Goal: Task Accomplishment & Management: Complete application form

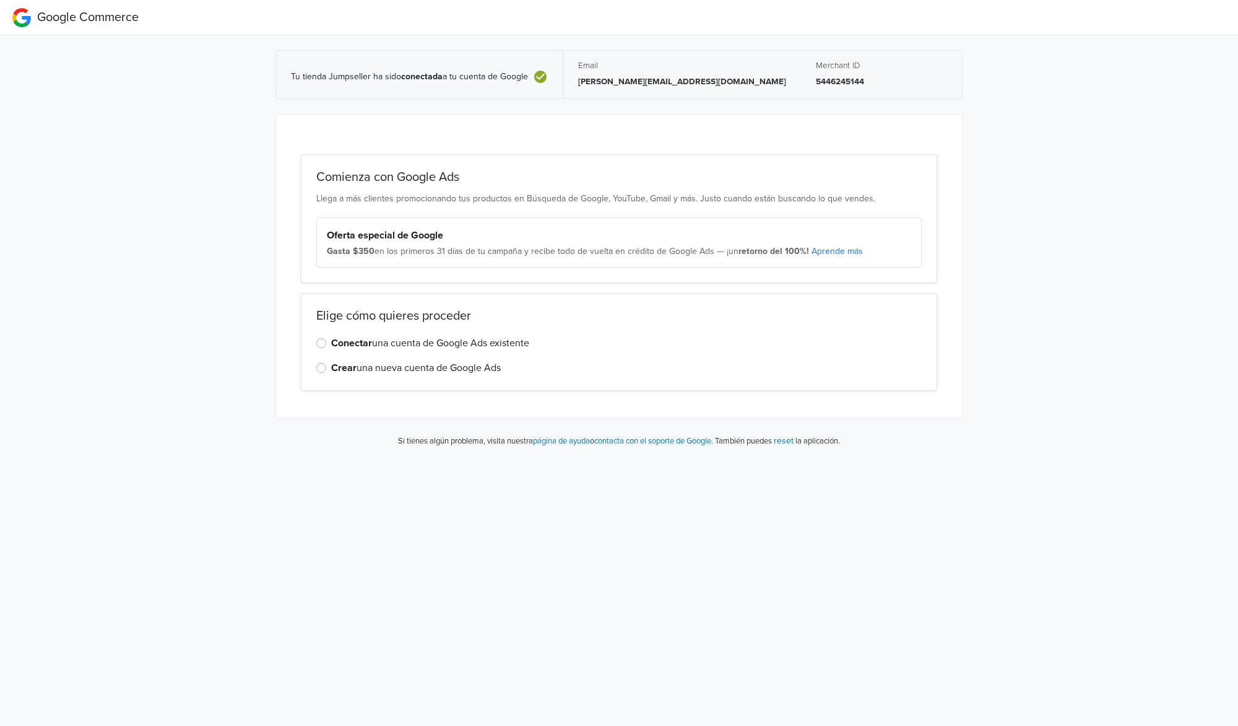
click at [469, 377] on div "Elige cómo quieres proceder Conectar una cuenta de Google Ads existente Crear u…" at bounding box center [619, 342] width 637 height 98
click at [476, 373] on label "Crear una nueva cuenta de Google Ads" at bounding box center [416, 367] width 170 height 15
click at [0, 0] on input "Crear una nueva cuenta de Google Ads" at bounding box center [0, 0] width 0 height 0
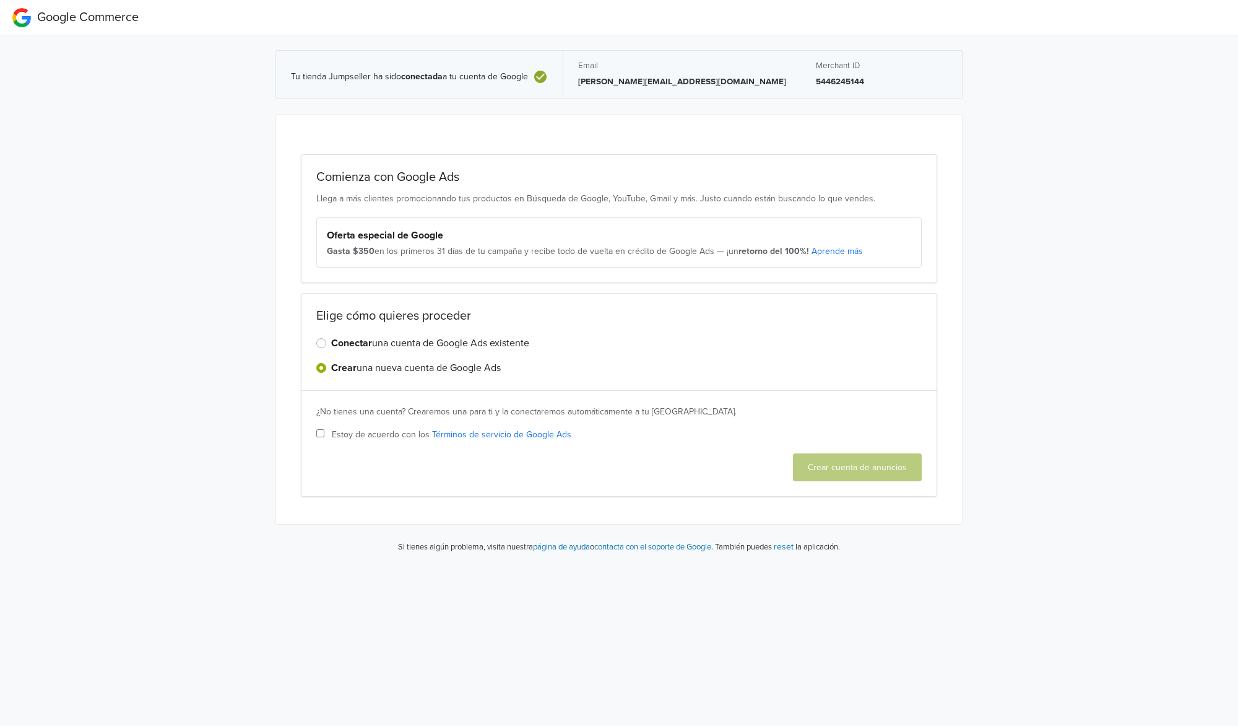
click at [373, 434] on span "Estoy de acuerdo con los Términos de servicio de Google Ads" at bounding box center [452, 434] width 240 height 13
click at [324, 434] on input "Estoy de acuerdo con los Términos de servicio de Google Ads" at bounding box center [320, 433] width 8 height 8
checkbox input "true"
click at [871, 473] on button "Crear cuenta de anuncios" at bounding box center [857, 467] width 129 height 28
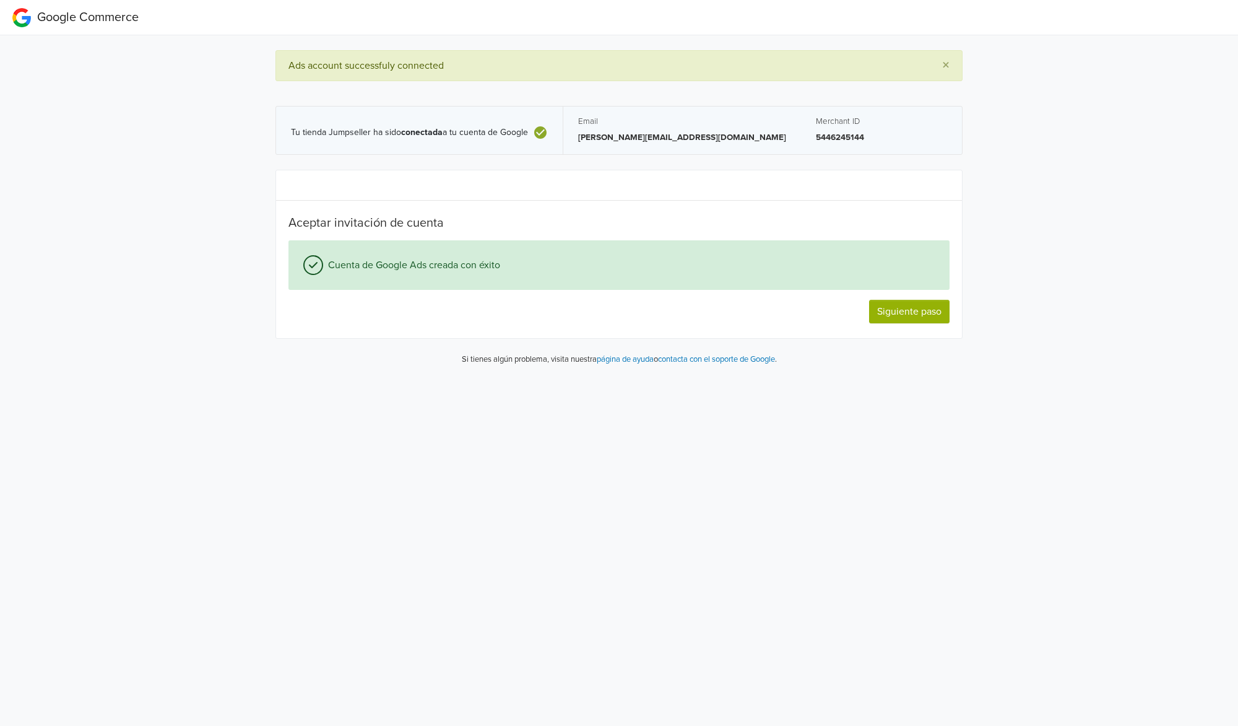
click at [916, 309] on button "Siguiente paso" at bounding box center [909, 312] width 81 height 24
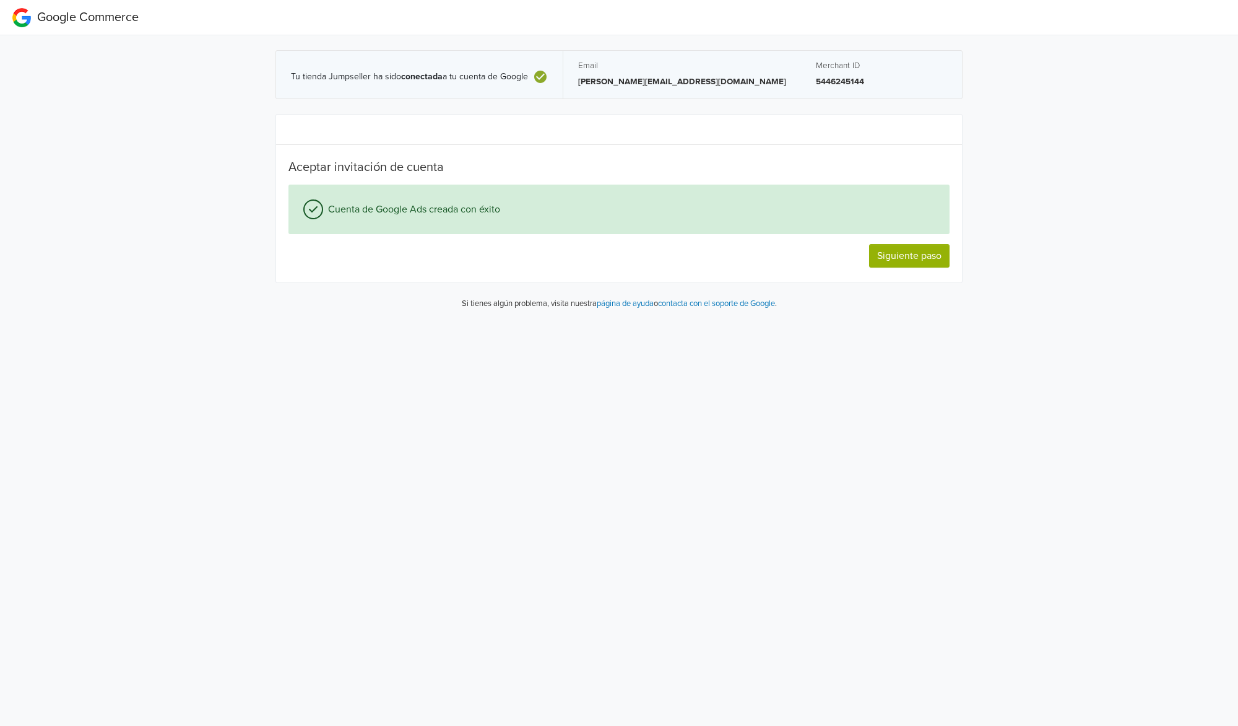
click at [921, 260] on button "Siguiente paso" at bounding box center [909, 256] width 81 height 24
